Goal: Use online tool/utility: Utilize a website feature to perform a specific function

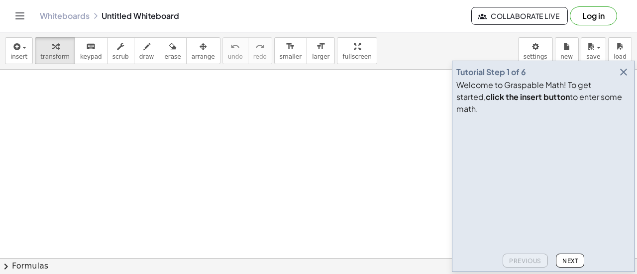
click at [624, 78] on icon "button" at bounding box center [623, 72] width 12 height 12
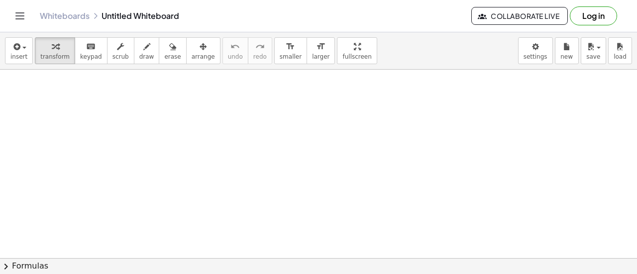
drag, startPoint x: 443, startPoint y: 1, endPoint x: 456, endPoint y: 95, distance: 93.9
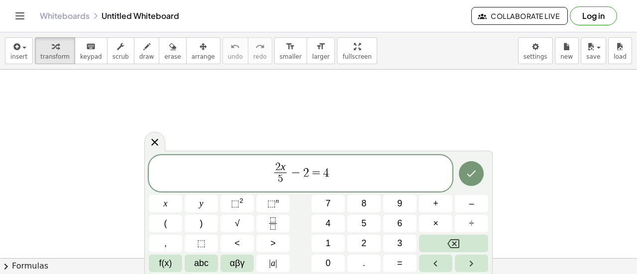
click at [182, 195] on div at bounding box center [165, 203] width 33 height 17
click at [465, 176] on button "Done" at bounding box center [471, 173] width 25 height 25
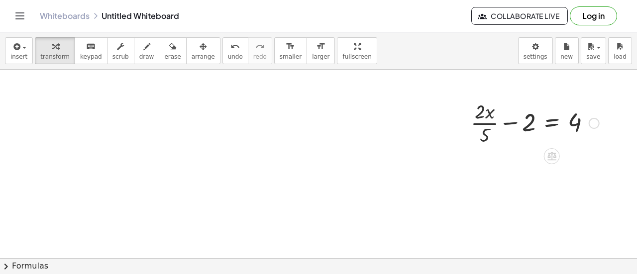
click at [510, 123] on div at bounding box center [535, 123] width 138 height 50
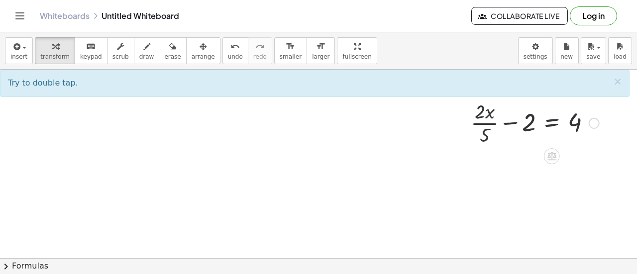
click at [575, 123] on div at bounding box center [535, 123] width 138 height 50
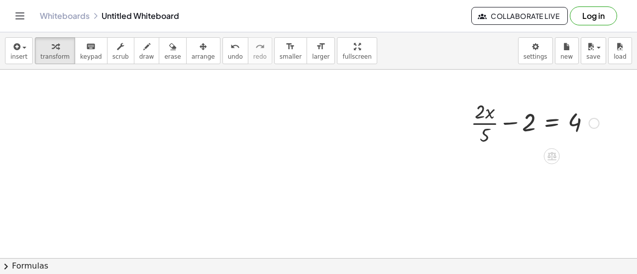
click at [575, 123] on div at bounding box center [535, 123] width 138 height 50
click at [484, 122] on div at bounding box center [535, 123] width 138 height 50
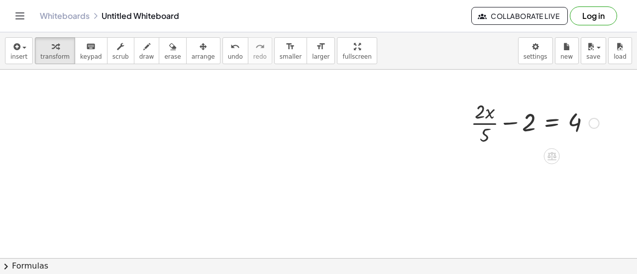
click at [528, 124] on div at bounding box center [535, 123] width 138 height 50
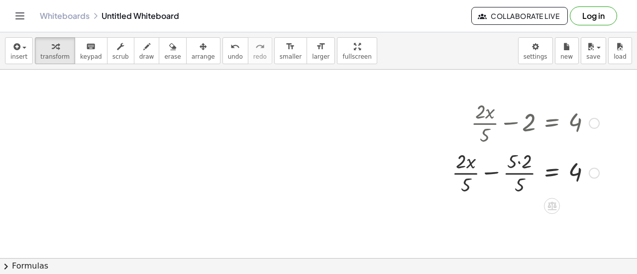
click at [519, 164] on div at bounding box center [525, 172] width 157 height 50
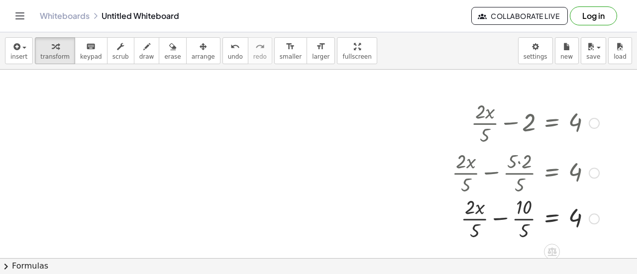
click at [519, 170] on div at bounding box center [525, 172] width 157 height 50
click at [522, 224] on div at bounding box center [525, 222] width 157 height 50
click at [509, 222] on div at bounding box center [525, 222] width 157 height 50
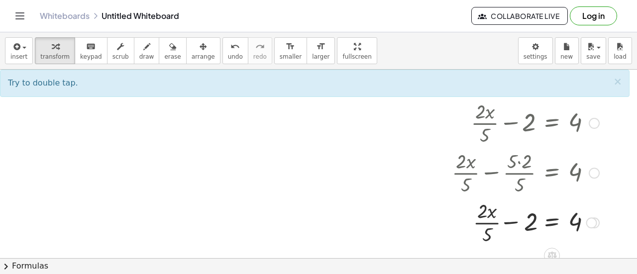
click at [494, 223] on div at bounding box center [525, 222] width 157 height 50
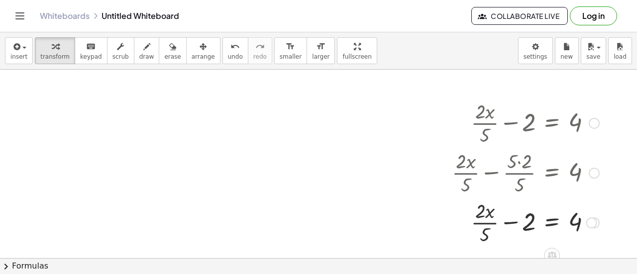
click at [553, 222] on div at bounding box center [525, 222] width 157 height 50
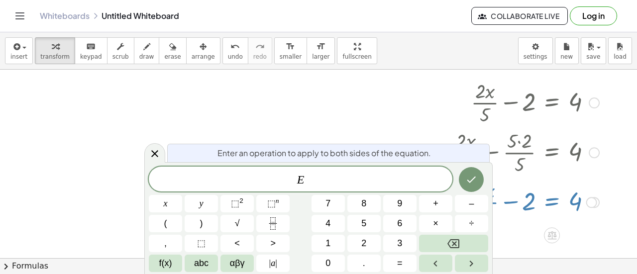
scroll to position [20, 0]
click at [152, 156] on icon at bounding box center [154, 153] width 7 height 7
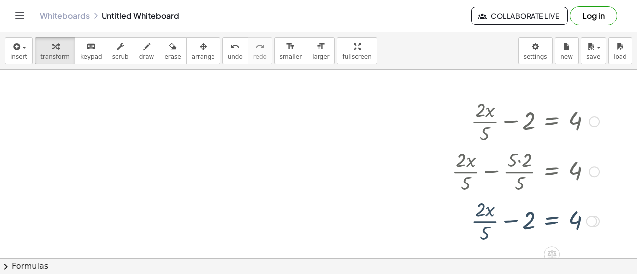
scroll to position [0, 0]
click at [490, 224] on div at bounding box center [525, 222] width 157 height 50
click at [507, 223] on div at bounding box center [525, 222] width 157 height 50
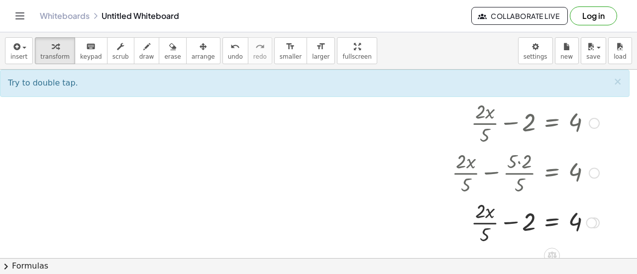
click at [514, 225] on div at bounding box center [525, 222] width 157 height 50
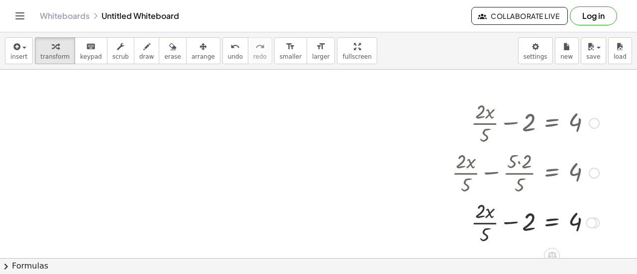
click at [514, 225] on div at bounding box center [525, 222] width 157 height 50
click at [518, 212] on div at bounding box center [525, 222] width 157 height 50
click at [518, 219] on div at bounding box center [525, 222] width 157 height 50
click at [510, 222] on div at bounding box center [525, 222] width 157 height 50
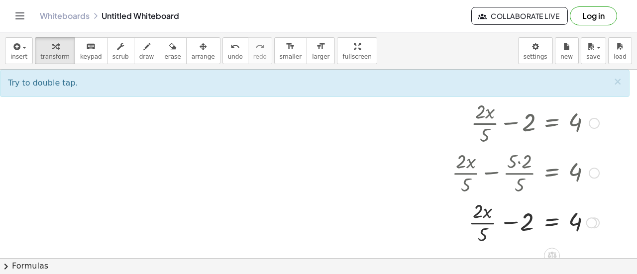
click at [510, 222] on div at bounding box center [525, 222] width 157 height 50
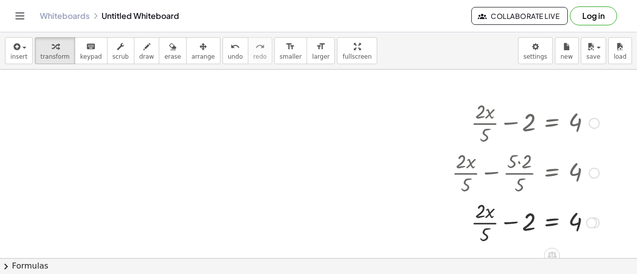
click at [510, 222] on div at bounding box center [525, 222] width 157 height 50
click at [462, 224] on div at bounding box center [525, 222] width 157 height 50
click at [486, 220] on div at bounding box center [525, 222] width 157 height 50
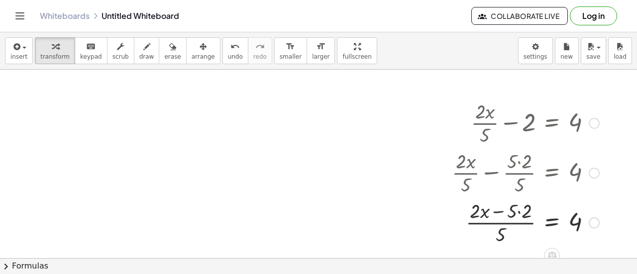
click at [496, 213] on div at bounding box center [525, 222] width 157 height 50
click at [499, 222] on div at bounding box center [525, 222] width 157 height 50
click at [500, 211] on div at bounding box center [525, 222] width 157 height 50
click at [516, 212] on div at bounding box center [525, 222] width 157 height 50
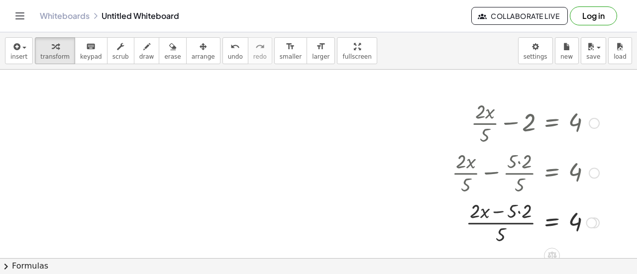
click at [519, 212] on div at bounding box center [525, 222] width 157 height 50
click at [502, 211] on div at bounding box center [525, 222] width 157 height 50
click at [506, 223] on div at bounding box center [525, 222] width 157 height 50
click at [509, 211] on div at bounding box center [525, 222] width 157 height 50
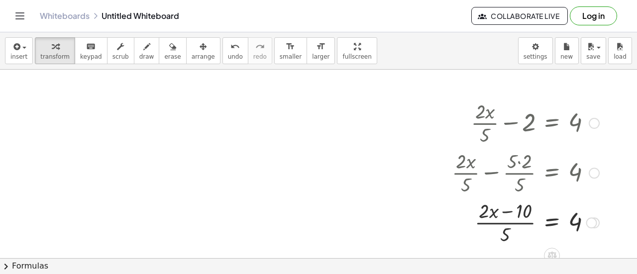
click at [509, 211] on div at bounding box center [525, 222] width 157 height 50
click at [524, 211] on div at bounding box center [525, 222] width 157 height 50
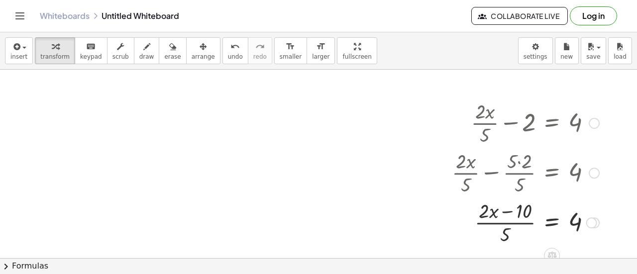
click at [524, 211] on div at bounding box center [525, 222] width 157 height 50
click at [570, 223] on div at bounding box center [525, 222] width 157 height 50
click at [495, 218] on div at bounding box center [525, 222] width 157 height 50
